Goal: Task Accomplishment & Management: Use online tool/utility

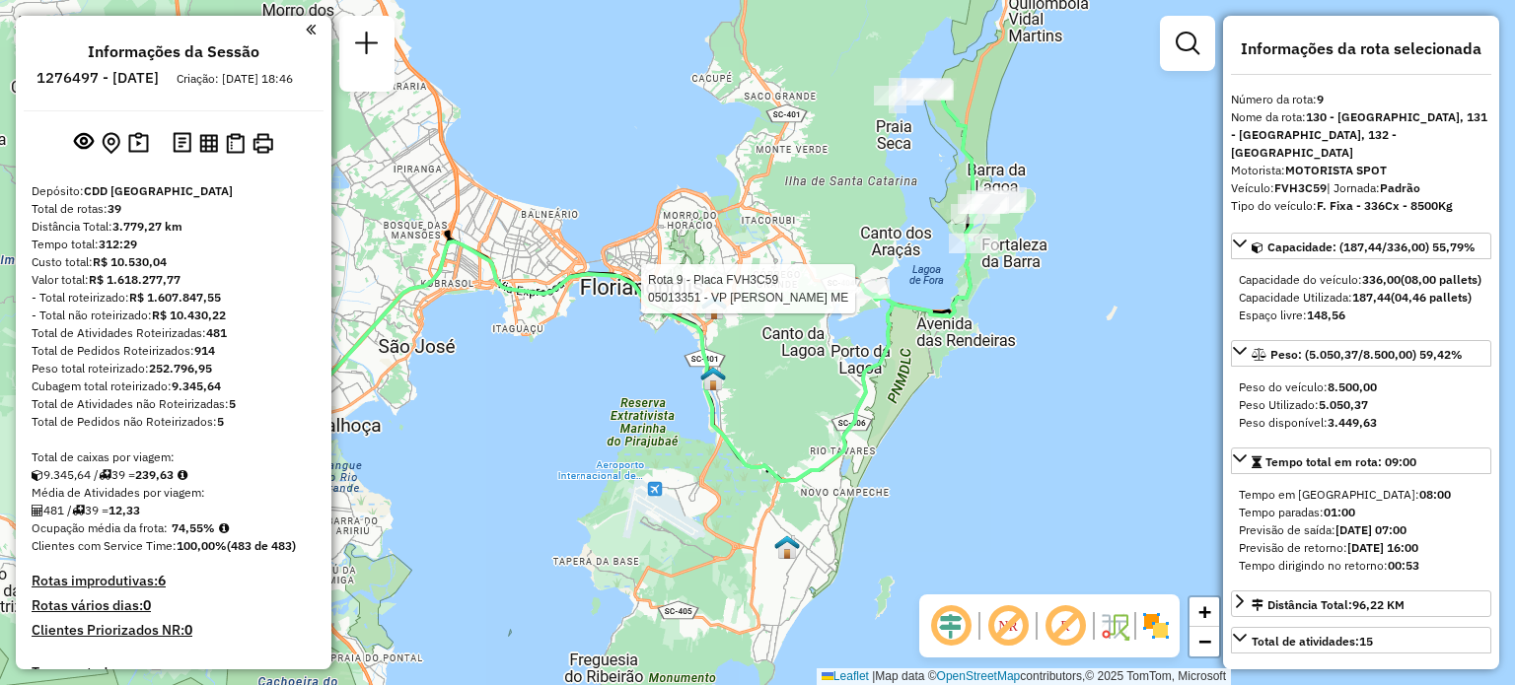
select select "**********"
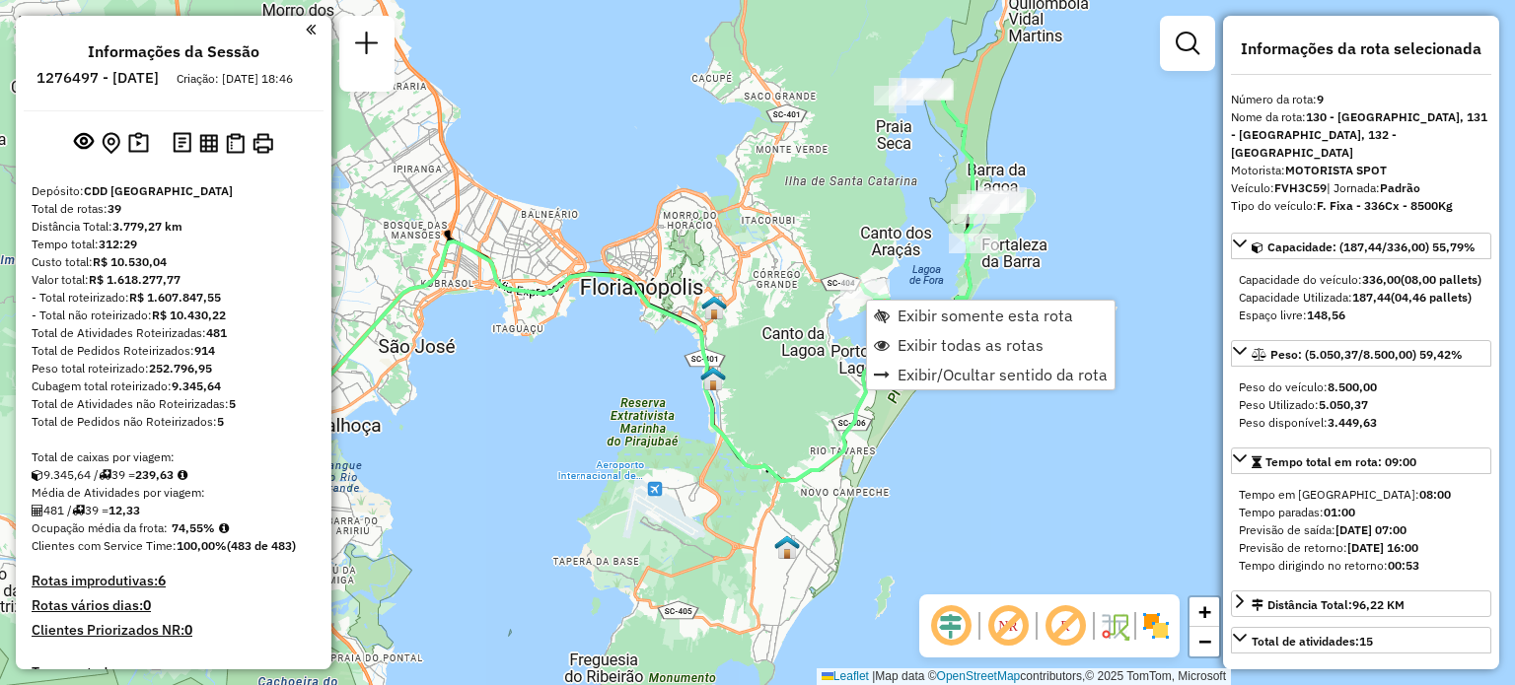
scroll to position [1655, 0]
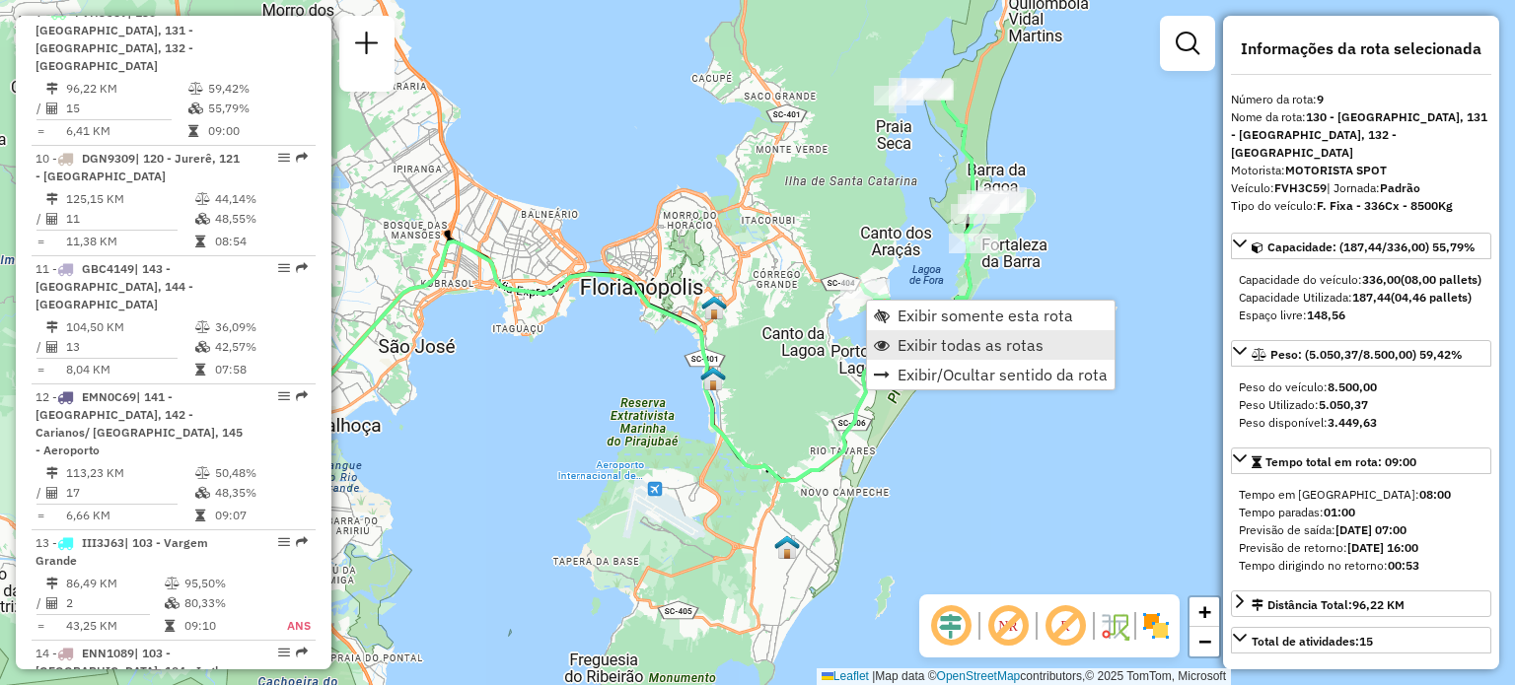
click at [939, 342] on span "Exibir todas as rotas" at bounding box center [970, 345] width 146 height 16
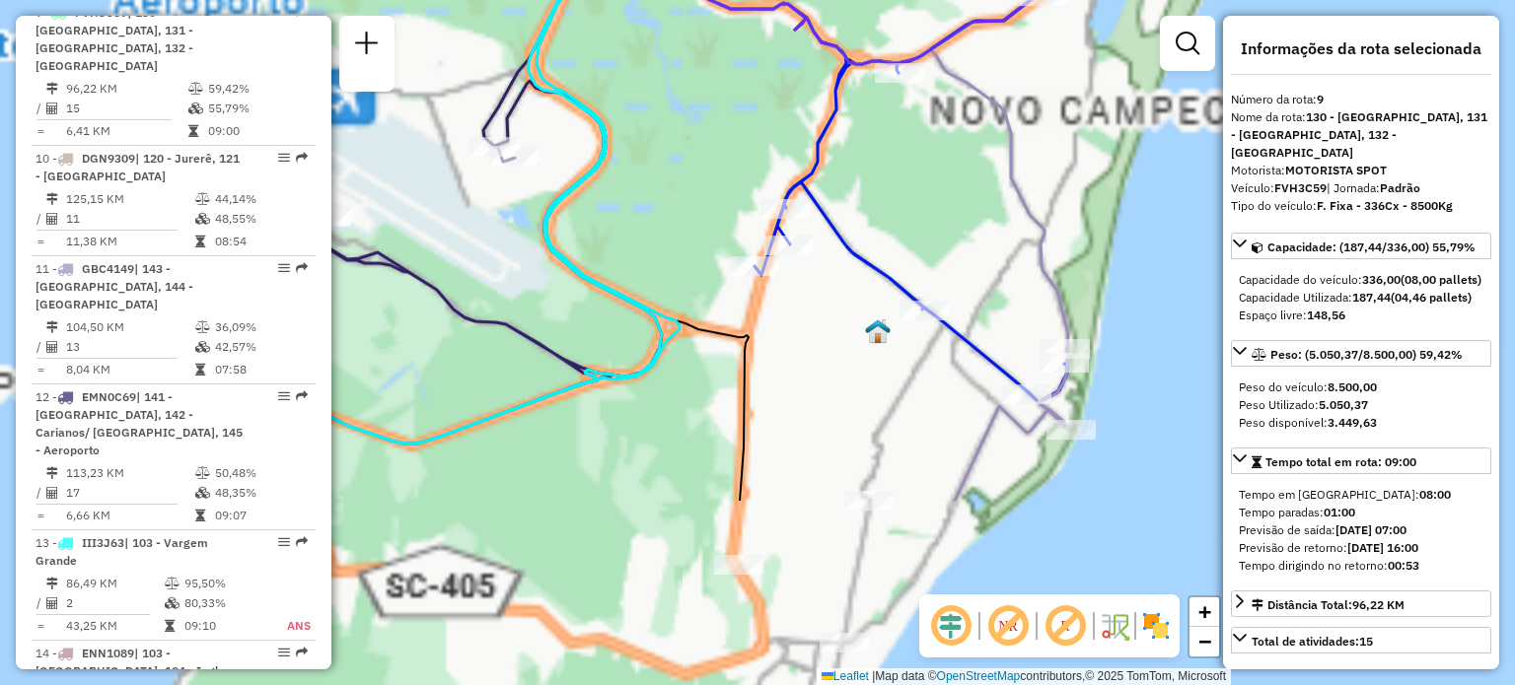
drag, startPoint x: 807, startPoint y: 571, endPoint x: 795, endPoint y: 315, distance: 256.7
click at [795, 303] on div "Janela de atendimento Grade de atendimento Capacidade Transportadoras Veículos …" at bounding box center [757, 342] width 1515 height 685
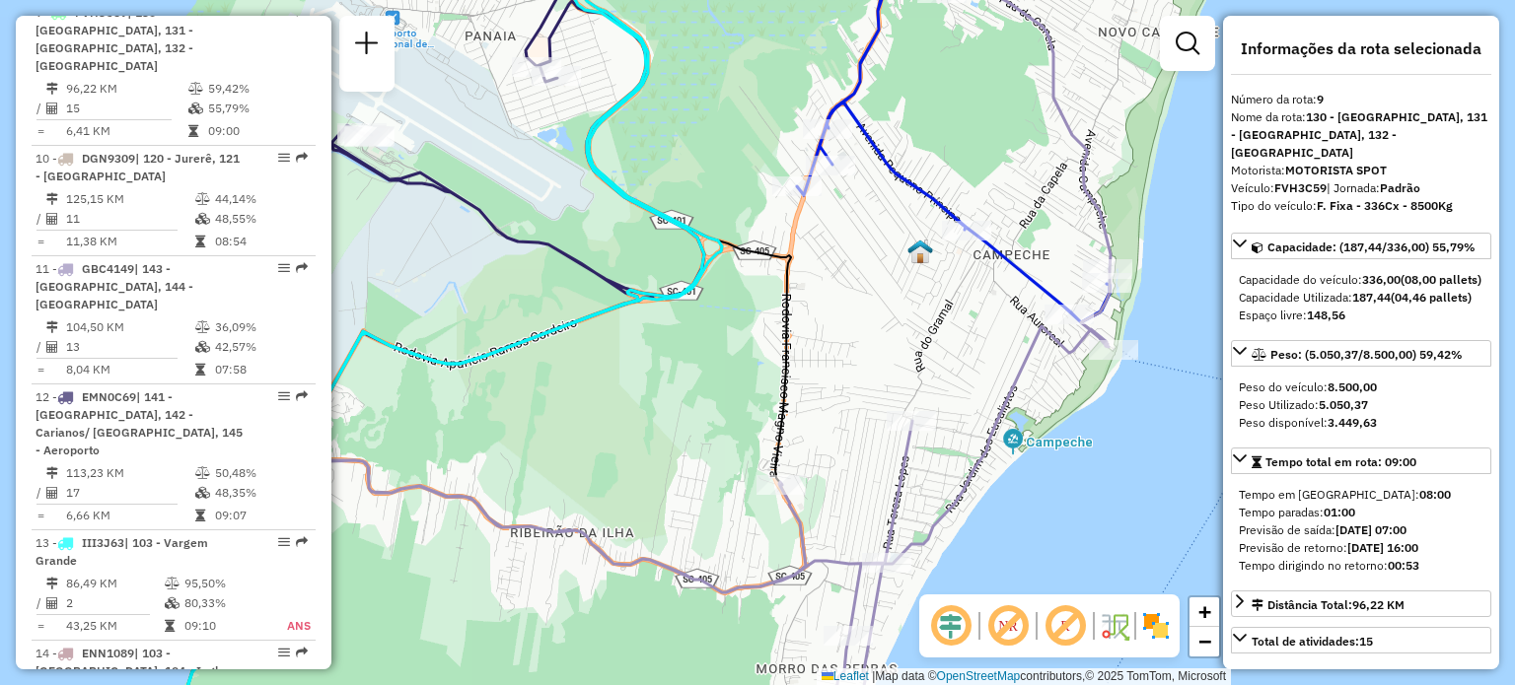
drag, startPoint x: 811, startPoint y: 421, endPoint x: 871, endPoint y: 335, distance: 104.8
click at [871, 335] on div "Janela de atendimento Grade de atendimento Capacidade Transportadoras Veículos …" at bounding box center [757, 342] width 1515 height 685
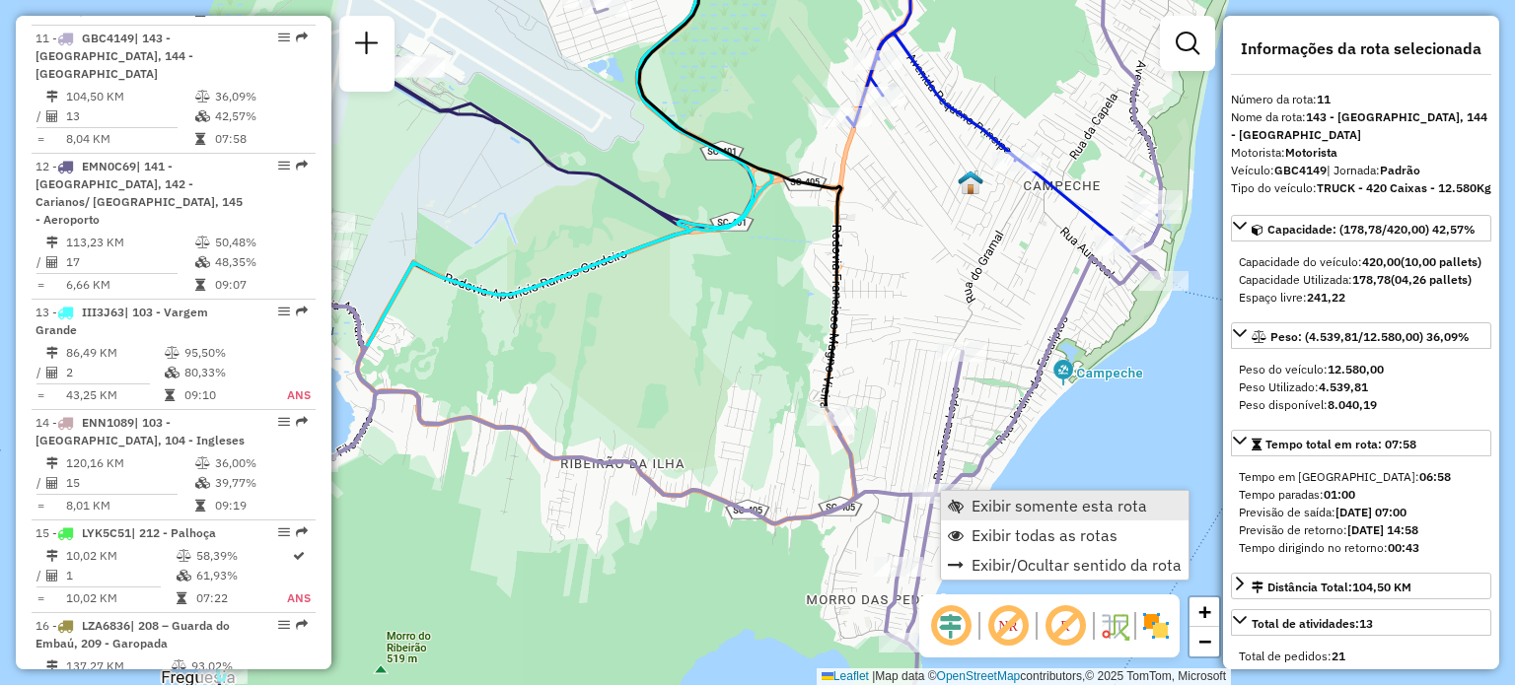
scroll to position [1911, 0]
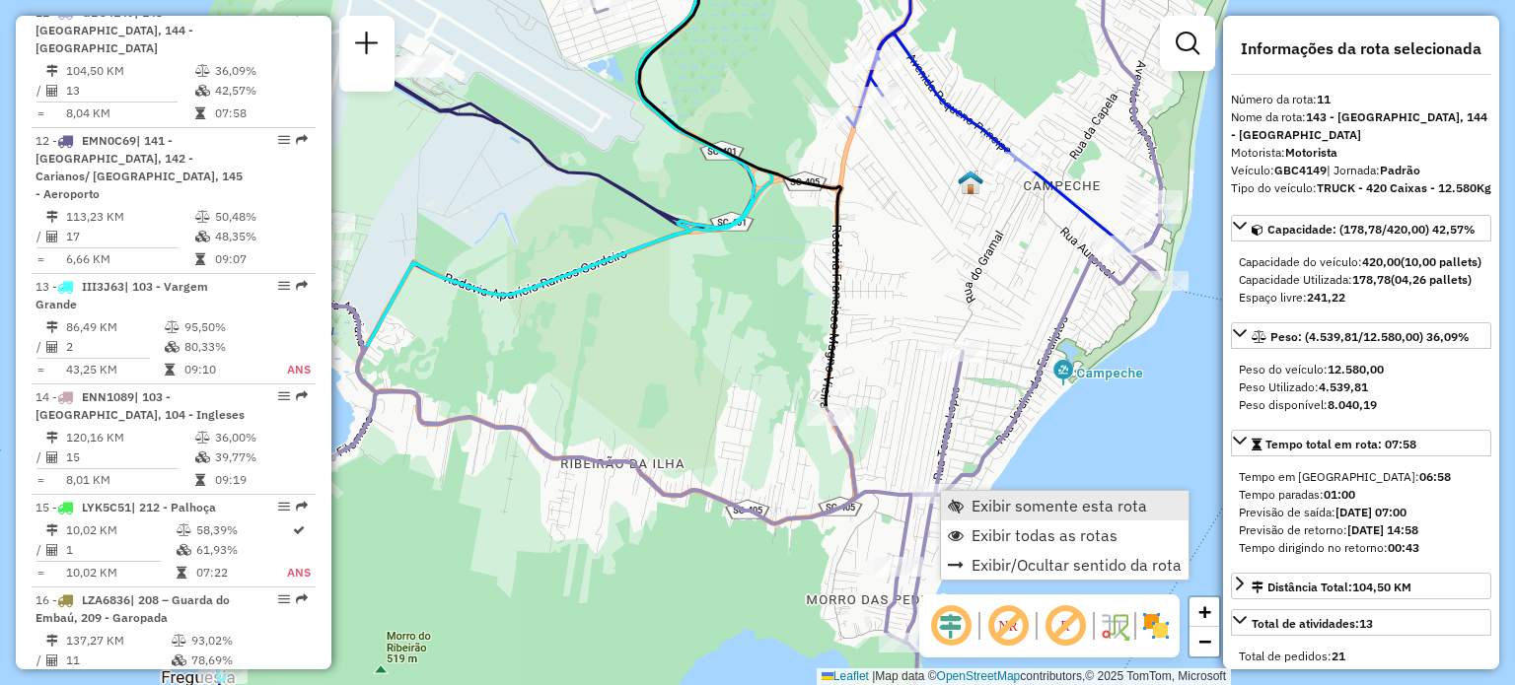
click at [949, 496] on link "Exibir somente esta rota" at bounding box center [1065, 506] width 248 height 30
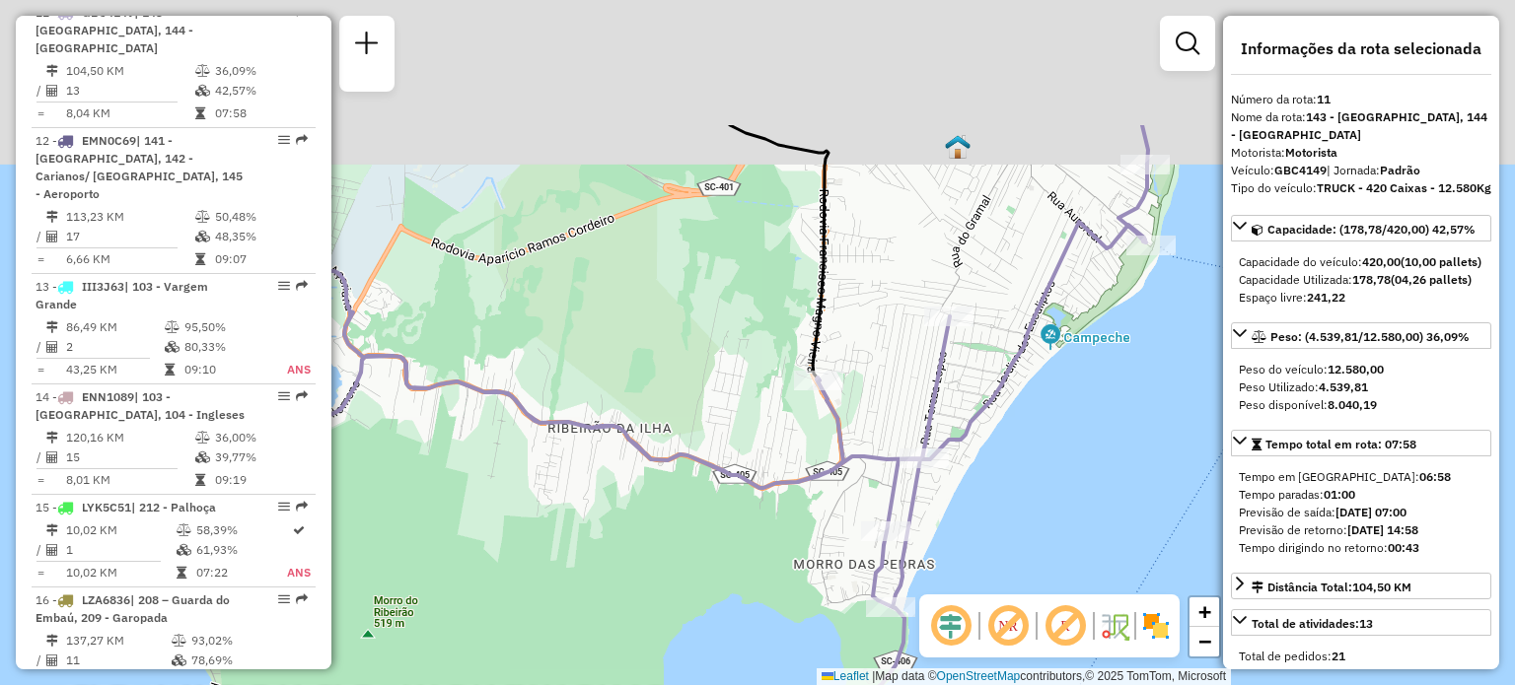
drag, startPoint x: 997, startPoint y: 417, endPoint x: 921, endPoint y: 618, distance: 215.0
click at [921, 623] on hb-router-mapa "Informações da Sessão 1276497 - 16/09/2025 Criação: 15/09/2025 18:46 Depósito: …" at bounding box center [757, 342] width 1515 height 685
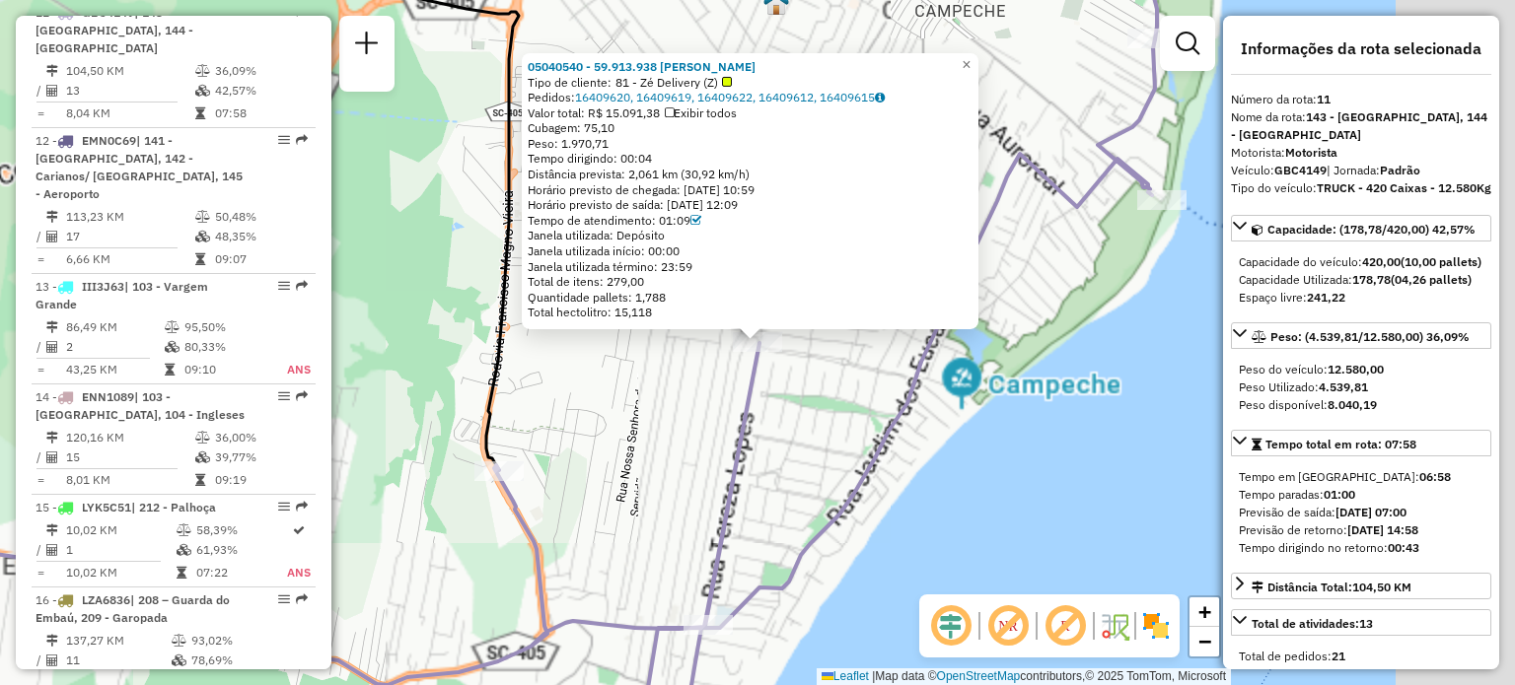
click at [805, 397] on div "05040540 - 59.913.938 MARCELO JOSE PINHEIRO Tipo de cliente: 81 - Zé Delivery (…" at bounding box center [757, 342] width 1515 height 685
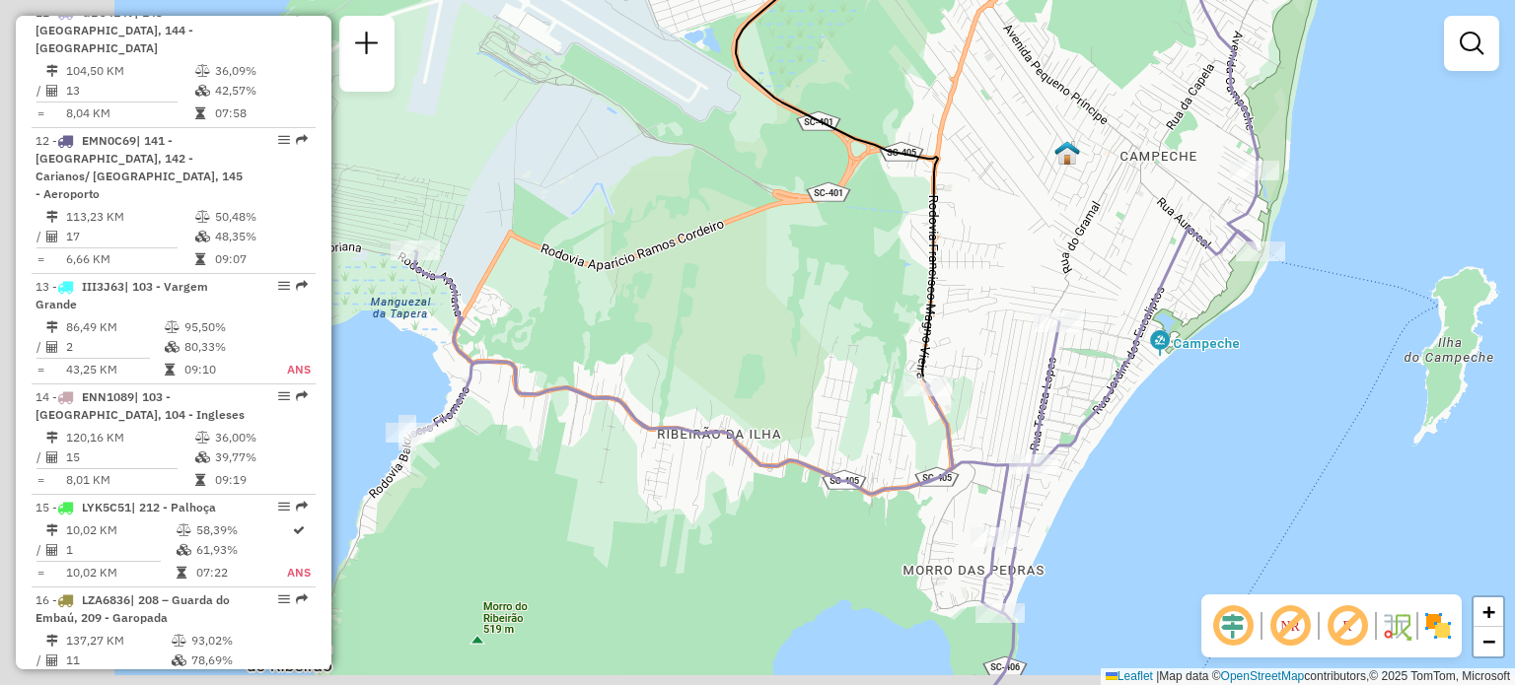
drag, startPoint x: 596, startPoint y: 378, endPoint x: 924, endPoint y: 354, distance: 329.2
click at [923, 354] on div "Janela de atendimento Grade de atendimento Capacidade Transportadoras Veículos …" at bounding box center [757, 342] width 1515 height 685
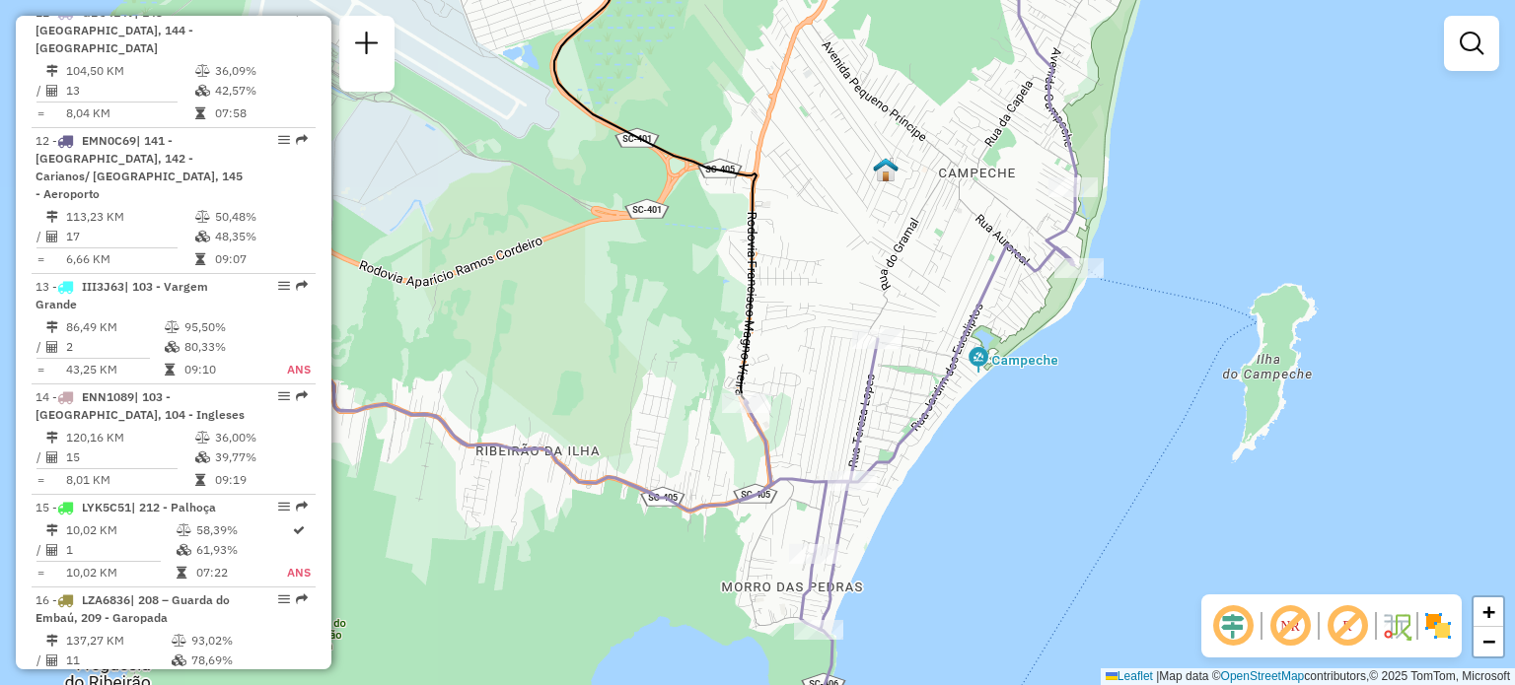
drag, startPoint x: 742, startPoint y: 354, endPoint x: 498, endPoint y: 378, distance: 244.7
click at [498, 378] on div "Janela de atendimento Grade de atendimento Capacidade Transportadoras Veículos …" at bounding box center [757, 342] width 1515 height 685
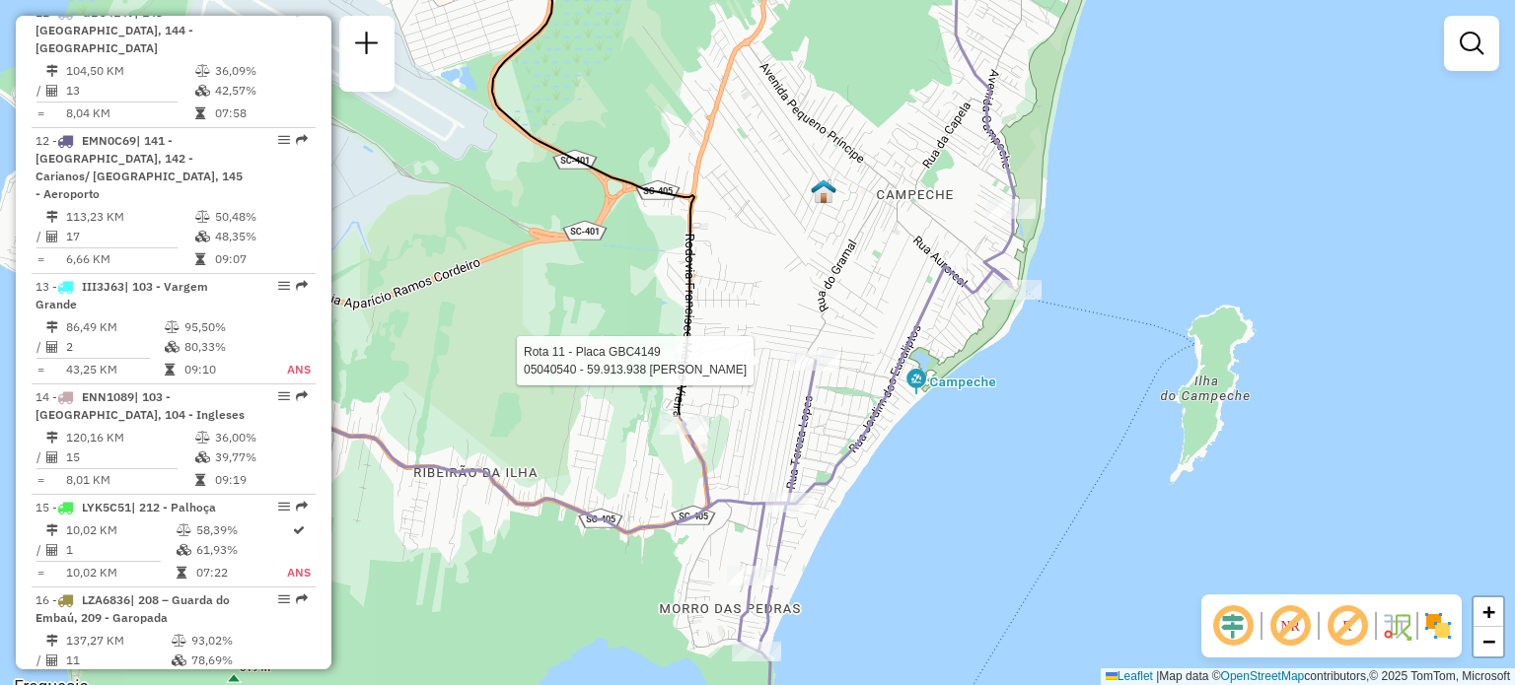
drag, startPoint x: 864, startPoint y: 344, endPoint x: 828, endPoint y: 355, distance: 37.1
click at [825, 356] on div "Rota 11 - Placa GBC4149 05040540 - 59.913.938 MARCELO JOSE PINHEIRO Janela de a…" at bounding box center [757, 342] width 1515 height 685
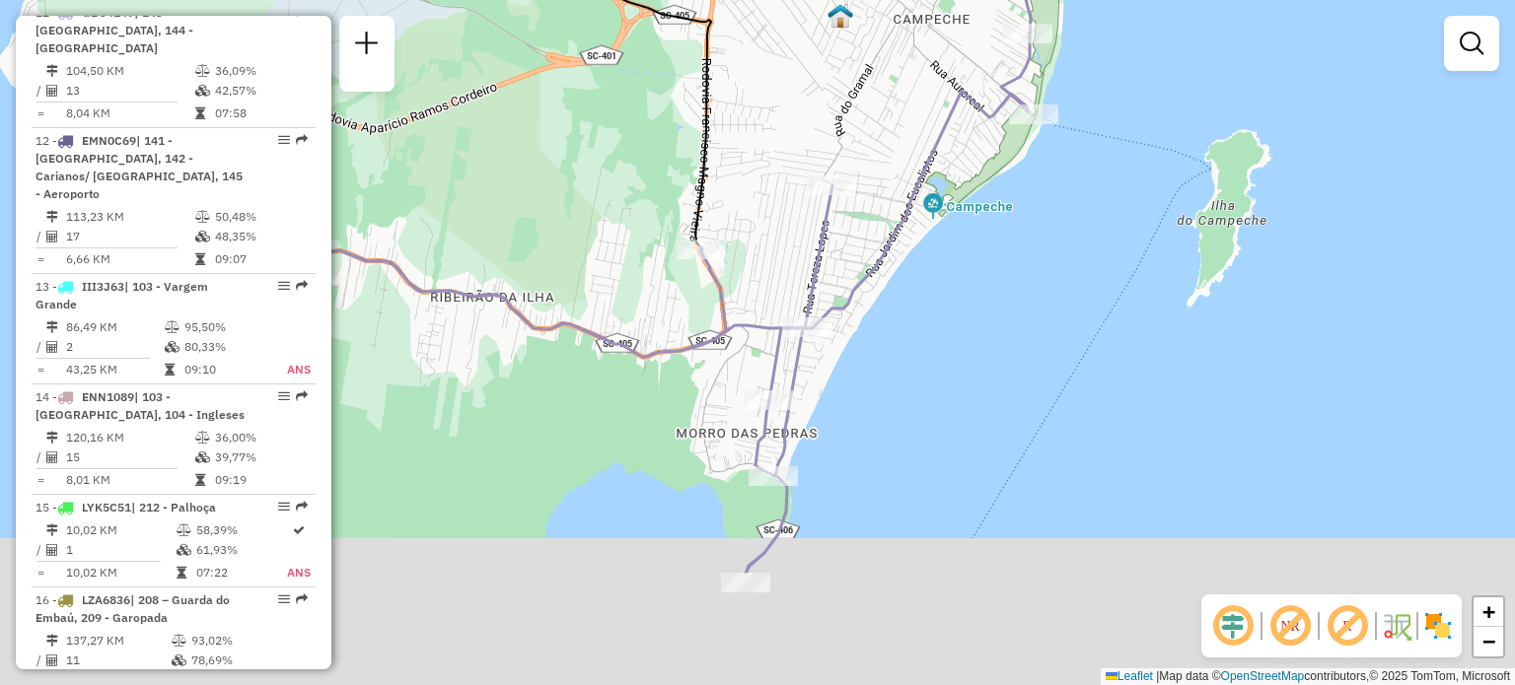
drag, startPoint x: 996, startPoint y: 462, endPoint x: 1035, endPoint y: 183, distance: 280.9
click at [1035, 184] on div "Janela de atendimento Grade de atendimento Capacidade Transportadoras Veículos …" at bounding box center [757, 342] width 1515 height 685
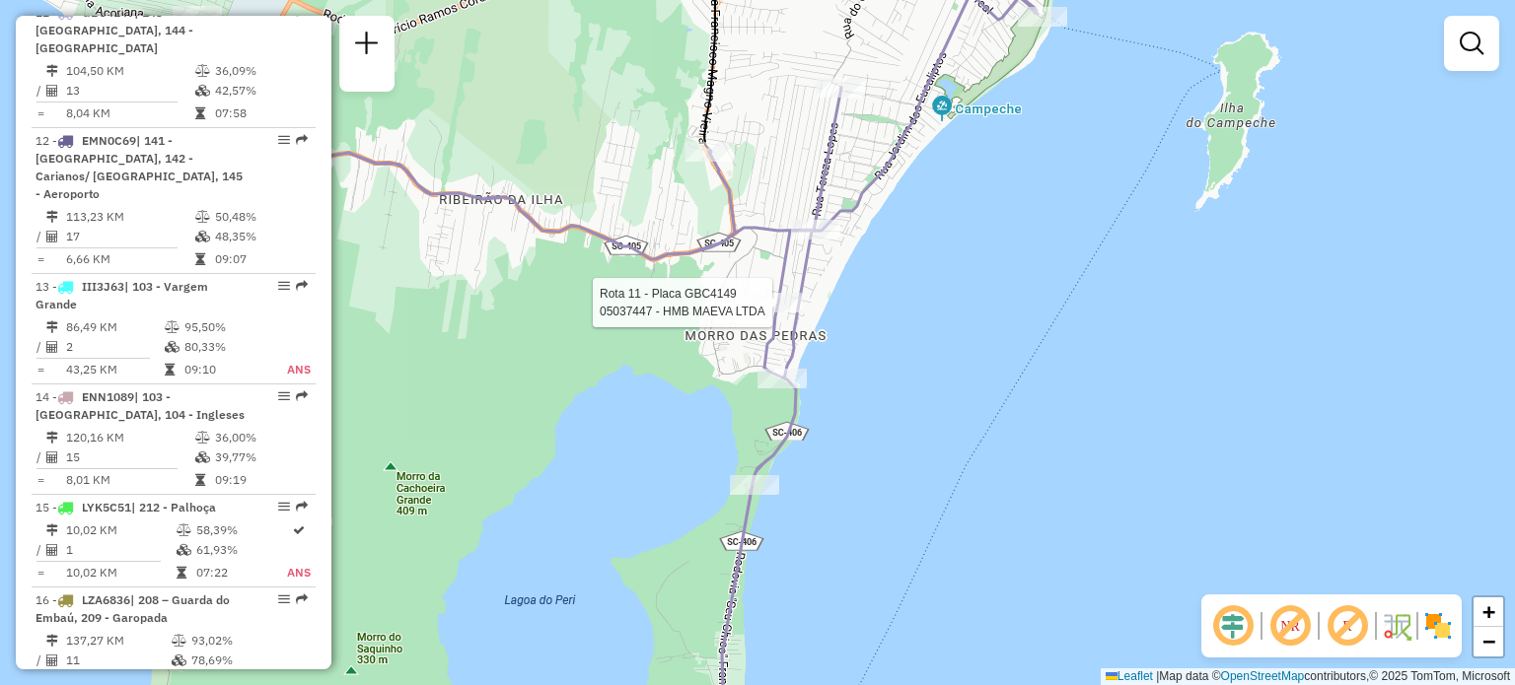
select select "**********"
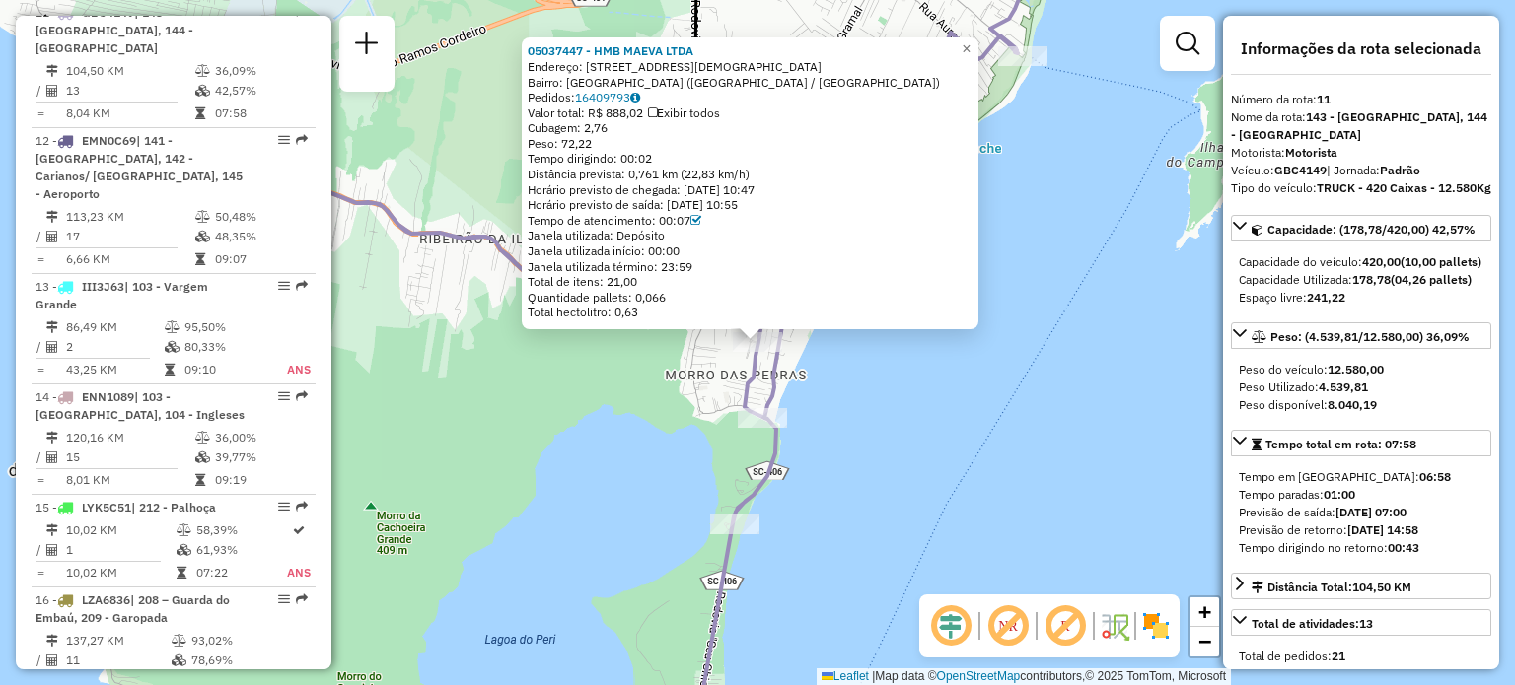
click at [1010, 439] on div "05037447 - HMB MAEVA LTDA Endereço: RUA SAGRADO CORACAO DE JESUS 811 Bairro: MO…" at bounding box center [757, 342] width 1515 height 685
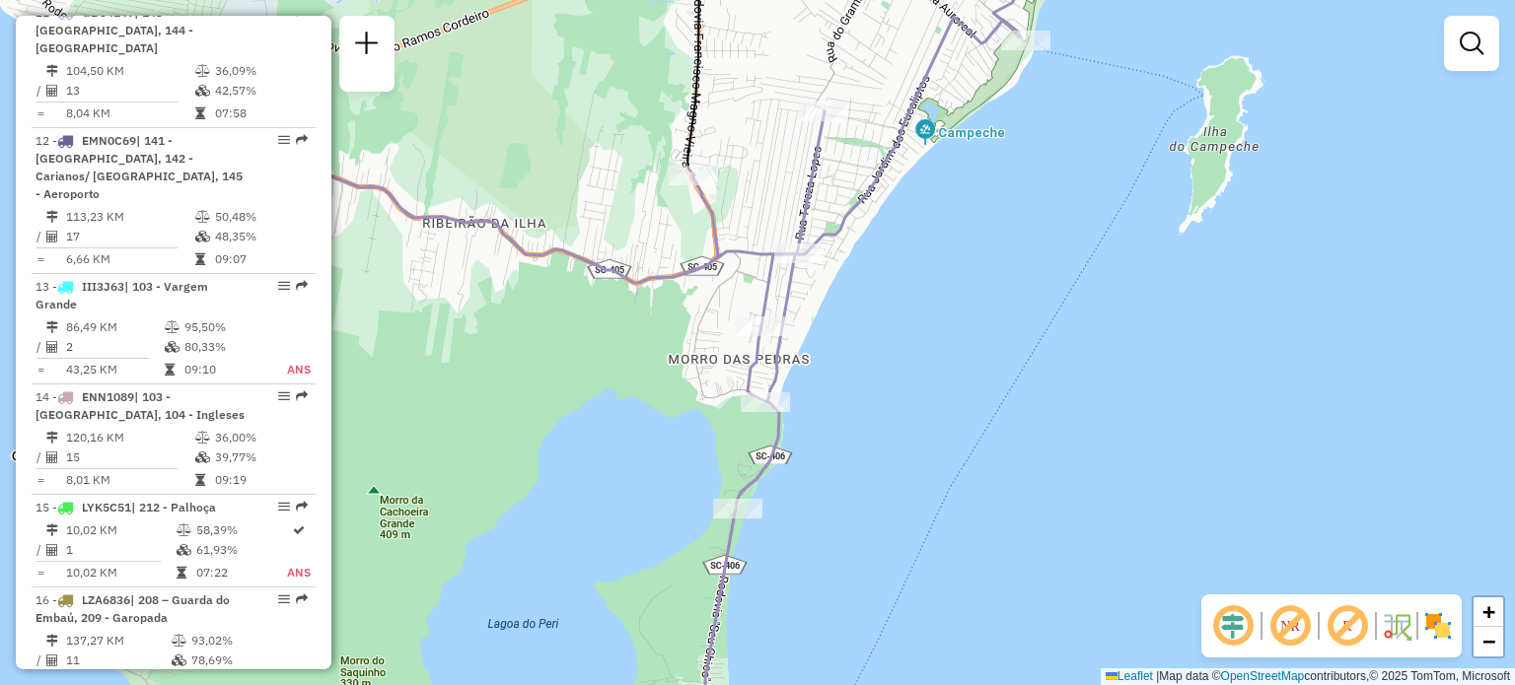
drag, startPoint x: 839, startPoint y: 461, endPoint x: 839, endPoint y: 250, distance: 211.0
click at [839, 267] on div "Janela de atendimento Grade de atendimento Capacidade Transportadoras Veículos …" at bounding box center [757, 342] width 1515 height 685
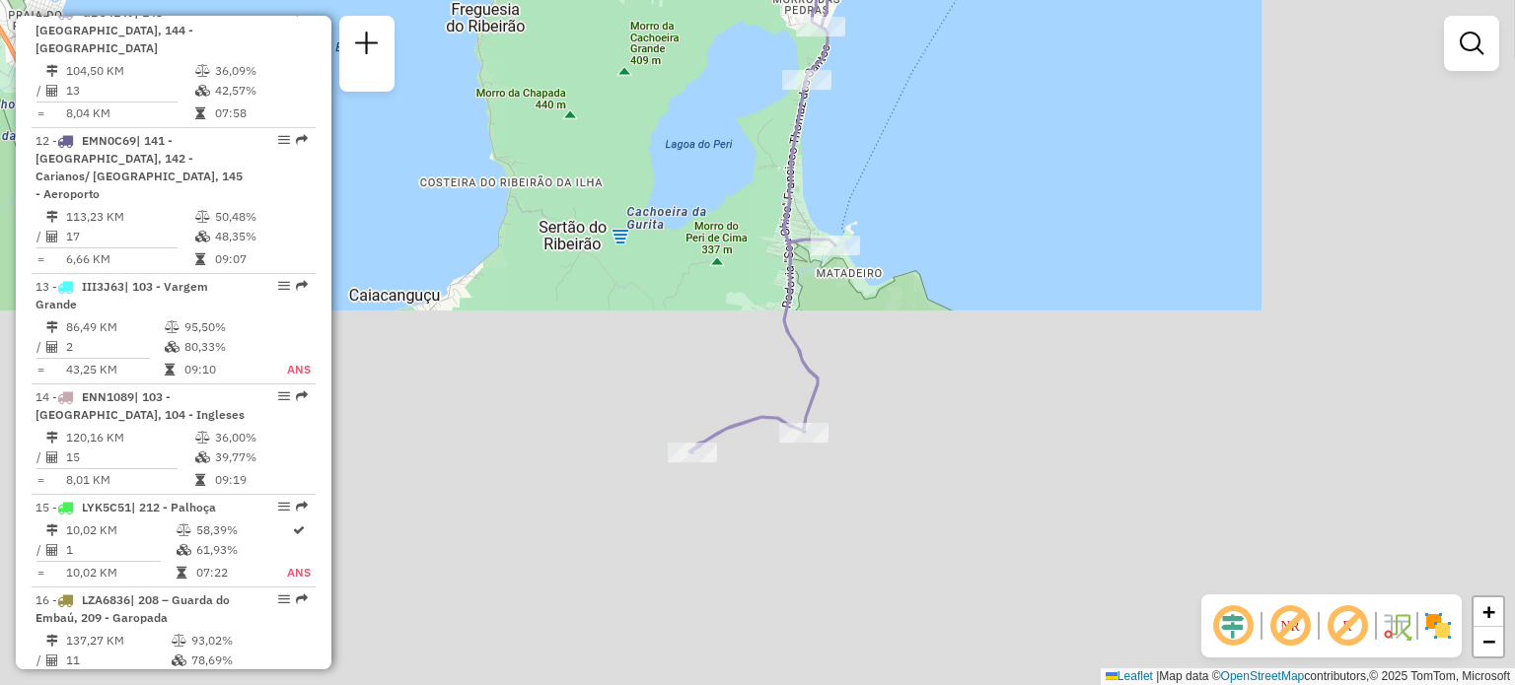
drag, startPoint x: 856, startPoint y: 371, endPoint x: 886, endPoint y: 180, distance: 192.6
click at [890, 210] on div "Janela de atendimento Grade de atendimento Capacidade Transportadoras Veículos …" at bounding box center [757, 342] width 1515 height 685
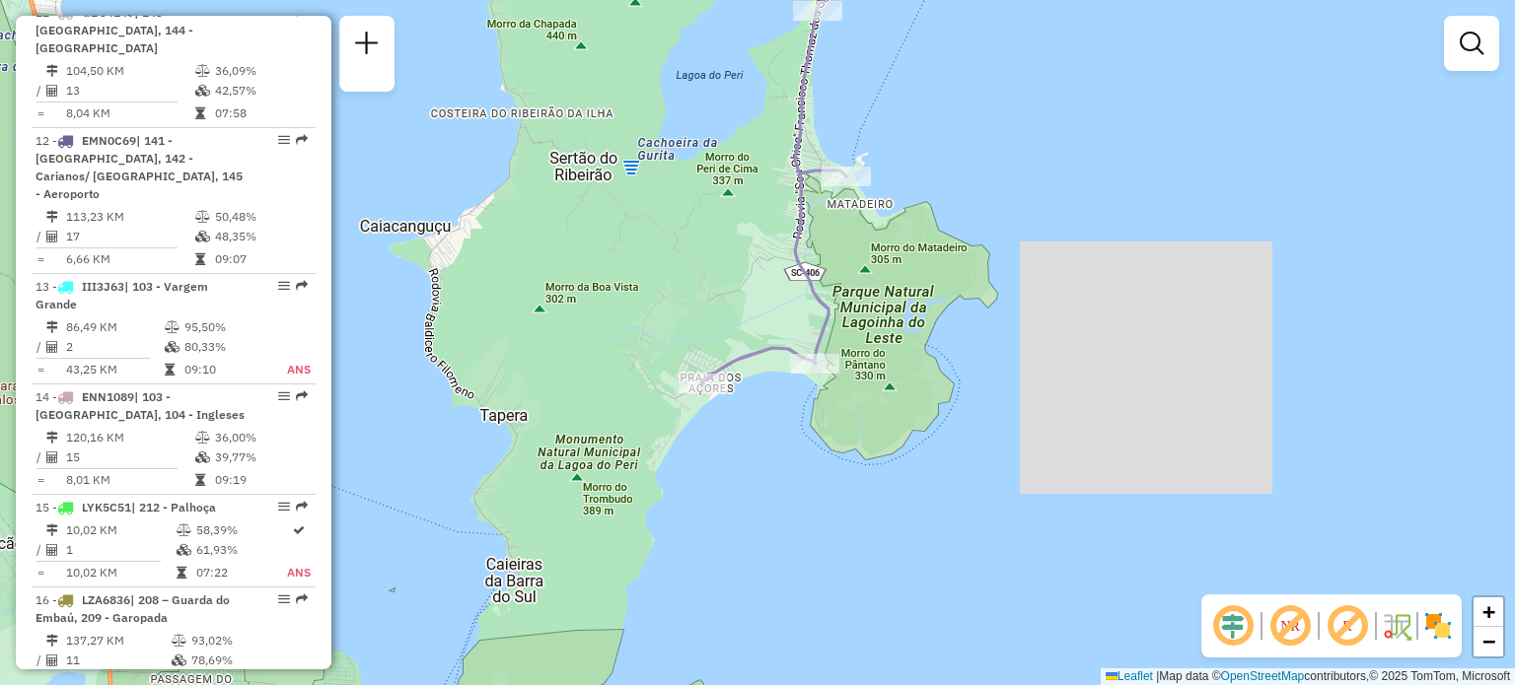
drag, startPoint x: 817, startPoint y: 409, endPoint x: 649, endPoint y: 598, distance: 252.2
click at [650, 598] on div "Janela de atendimento Grade de atendimento Capacidade Transportadoras Veículos …" at bounding box center [757, 342] width 1515 height 685
